Goal: Information Seeking & Learning: Learn about a topic

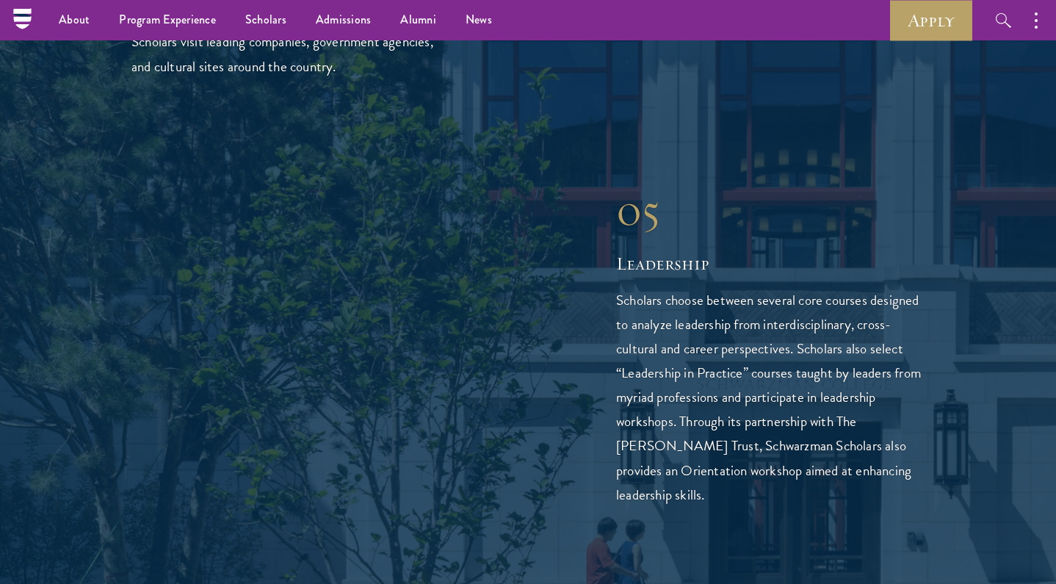
scroll to position [3731, 0]
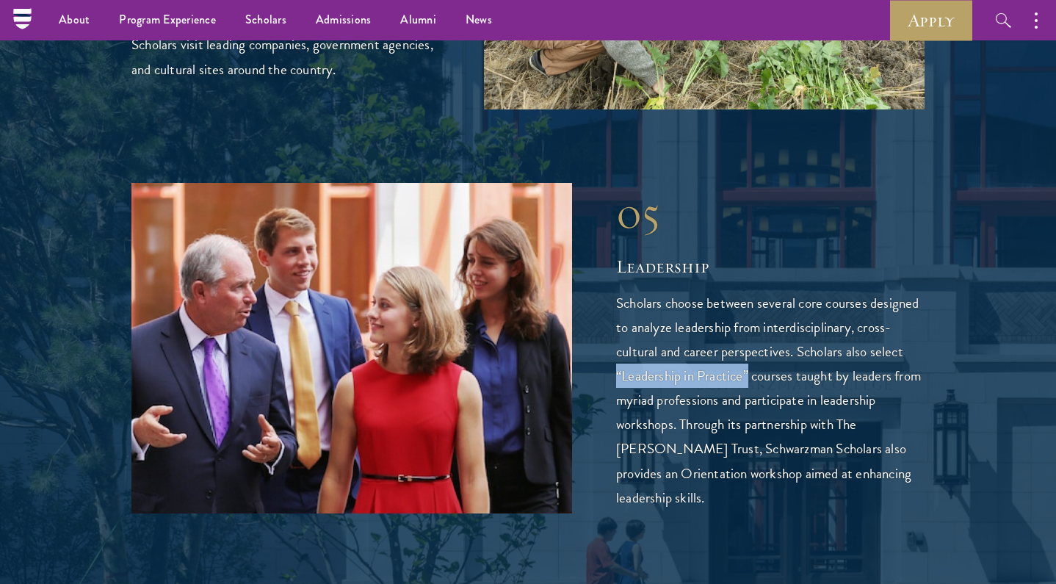
drag, startPoint x: 749, startPoint y: 314, endPoint x: 604, endPoint y: 314, distance: 144.7
click at [604, 314] on div "05 Leadership 05 Leadership Scholars choose between several core courses design…" at bounding box center [528, 348] width 793 height 331
copy p "“Leadership in Practice”"
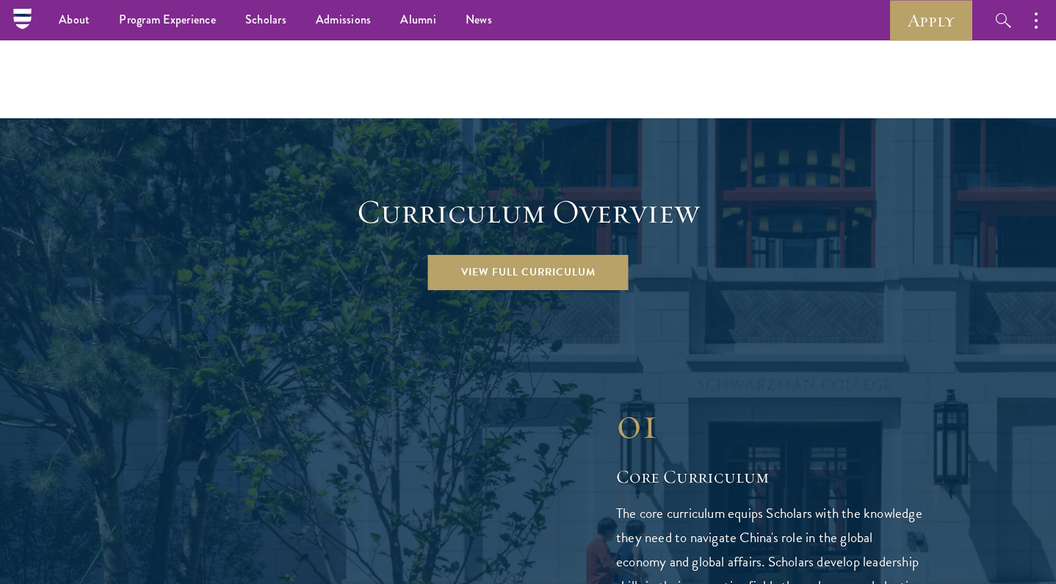
scroll to position [1926, 0]
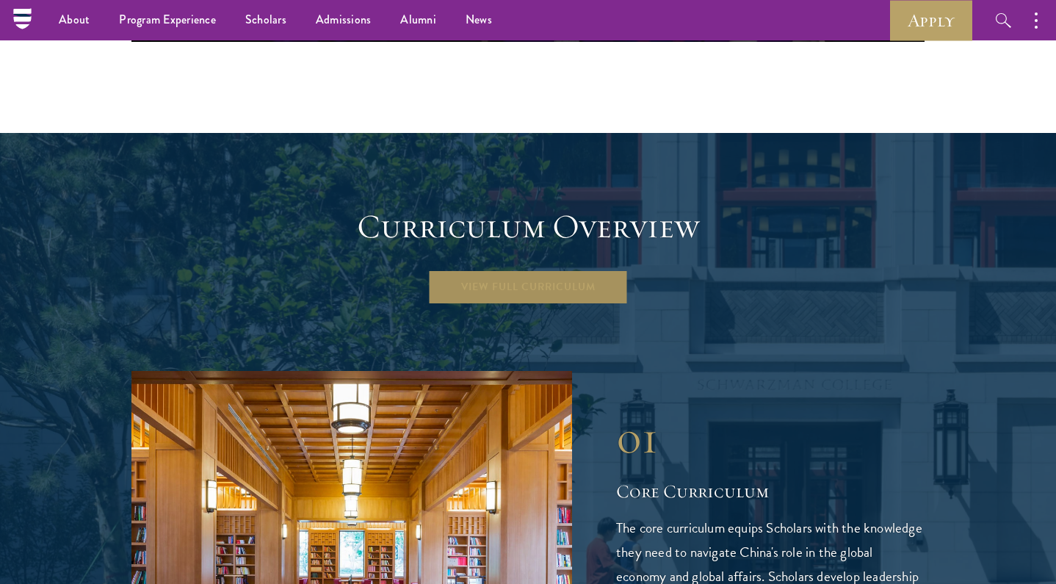
click at [554, 270] on link "View Full Curriculum" at bounding box center [528, 287] width 201 height 35
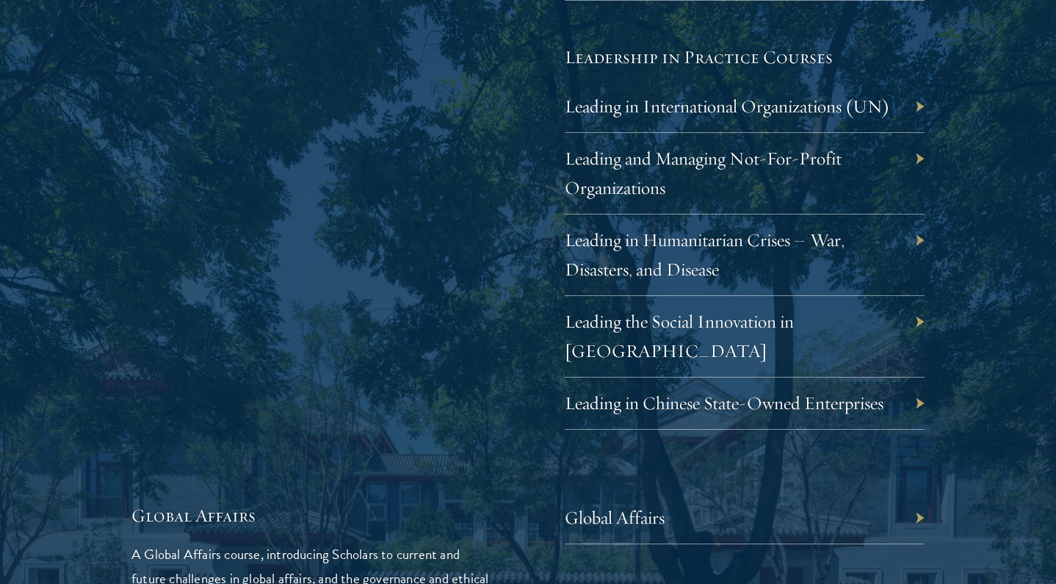
scroll to position [3031, 0]
click at [851, 93] on link "Leading in International Organizations (UN)" at bounding box center [738, 104] width 325 height 23
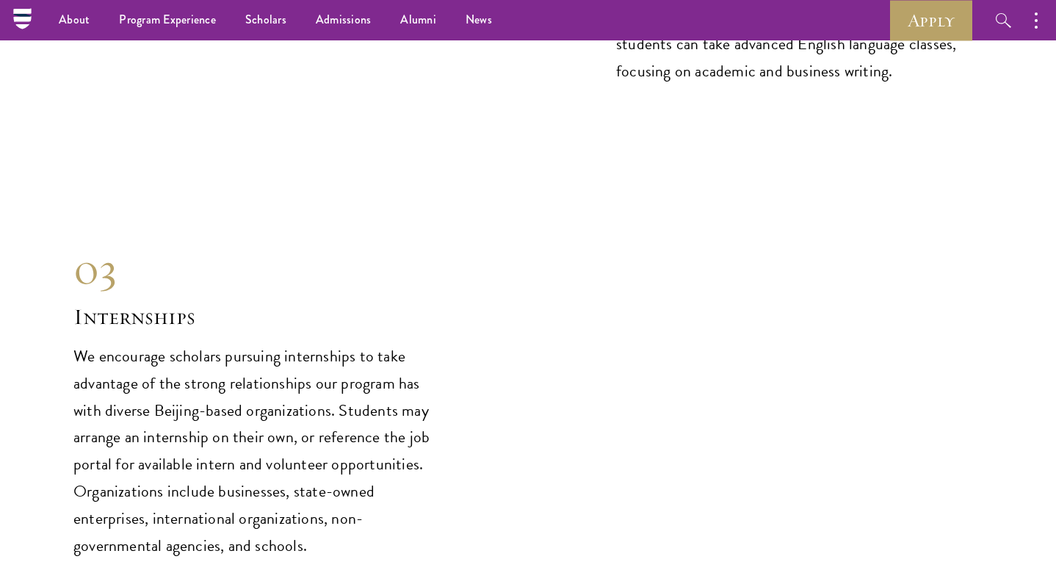
scroll to position [6871, 0]
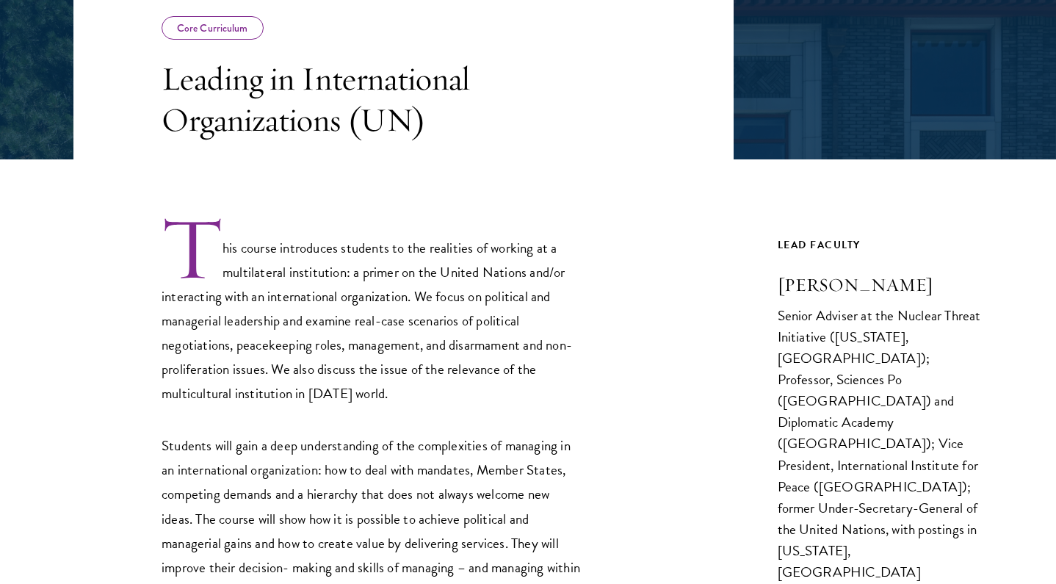
scroll to position [297, 0]
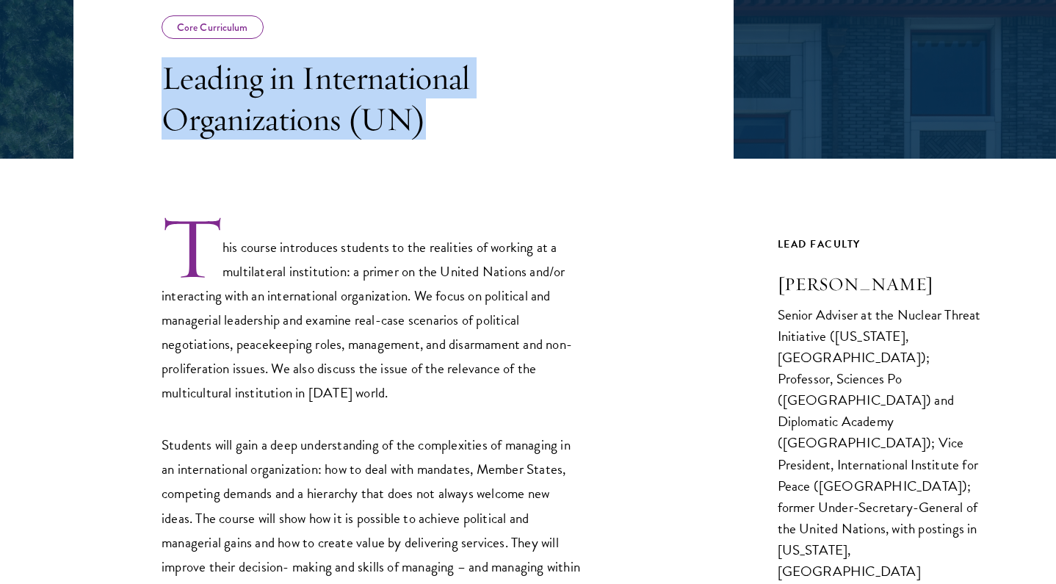
drag, startPoint x: 444, startPoint y: 126, endPoint x: 167, endPoint y: 93, distance: 278.9
click at [167, 93] on h3 "Leading in International Organizations (UN)" at bounding box center [371, 98] width 419 height 82
copy h3 "Leading in International Organizations (UN)"
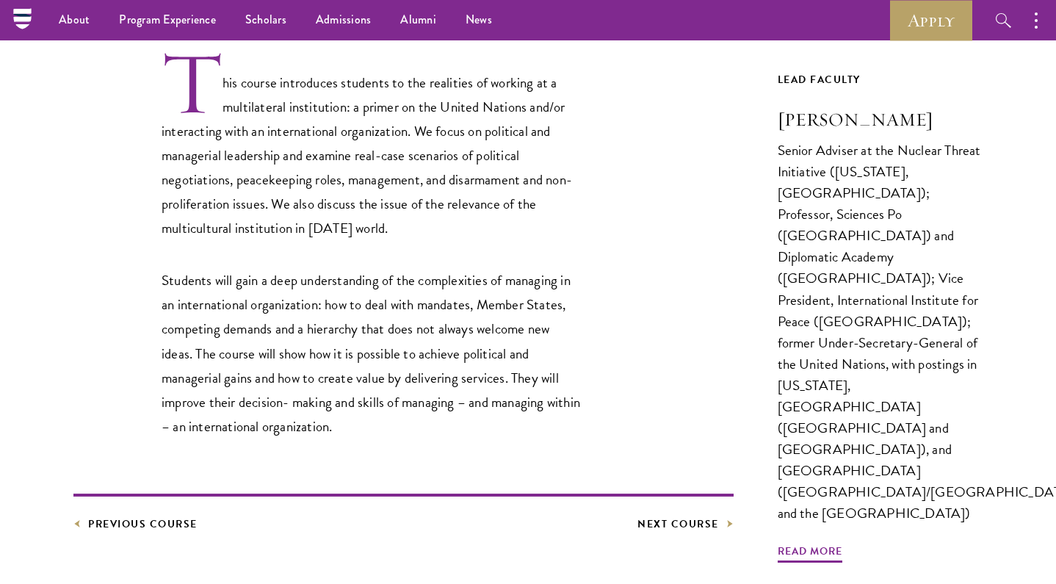
scroll to position [422, 0]
